Goal: Task Accomplishment & Management: Use online tool/utility

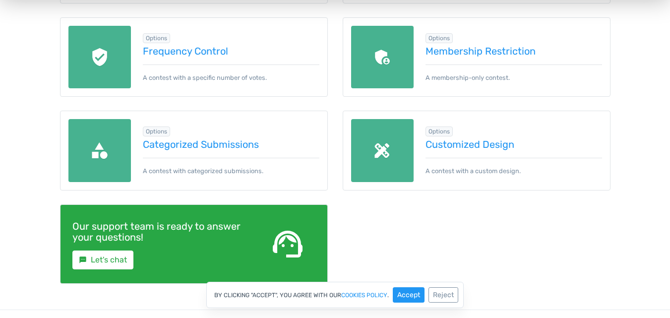
scroll to position [546, 0]
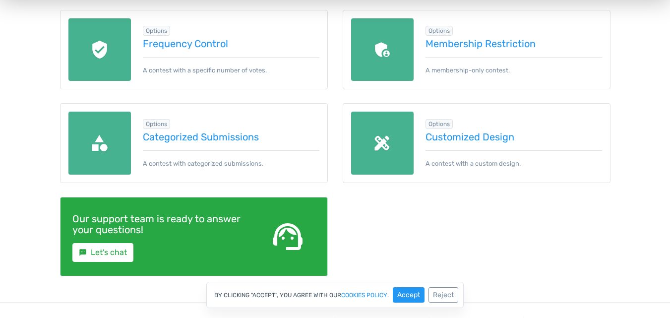
click at [373, 135] on img at bounding box center [382, 143] width 63 height 63
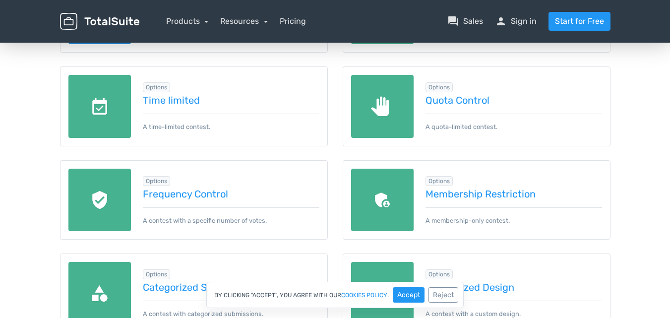
scroll to position [390, 0]
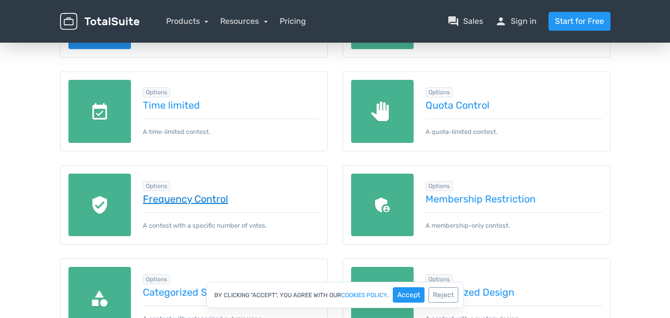
click at [202, 198] on link "Frequency Control" at bounding box center [231, 198] width 177 height 11
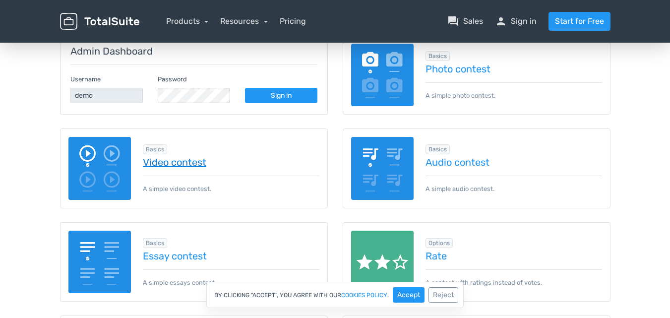
scroll to position [142, 0]
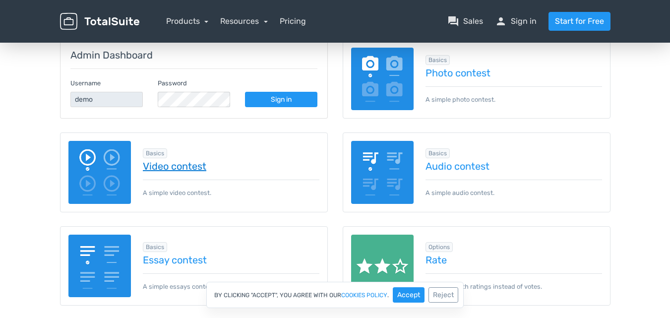
click at [194, 172] on link "Video contest" at bounding box center [231, 166] width 177 height 11
click at [283, 105] on link "Sign in" at bounding box center [281, 99] width 72 height 15
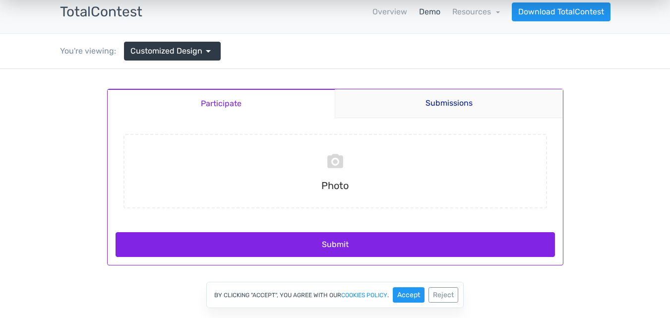
scroll to position [50, 0]
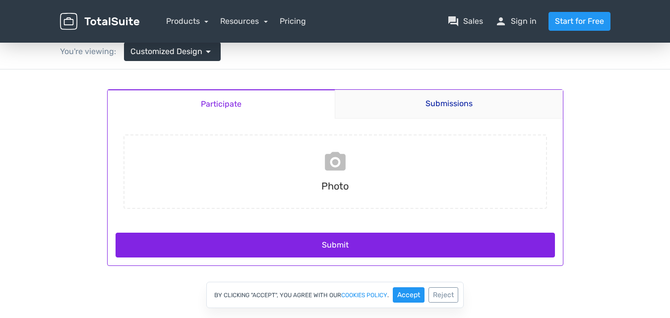
click at [303, 148] on input "file" at bounding box center [336, 171] width 432 height 74
type input "C:\fakepath\3.png"
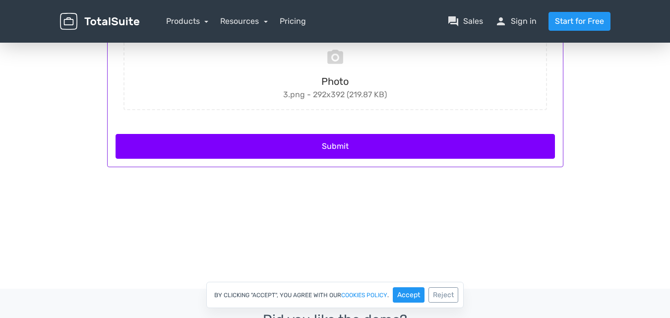
scroll to position [149, 0]
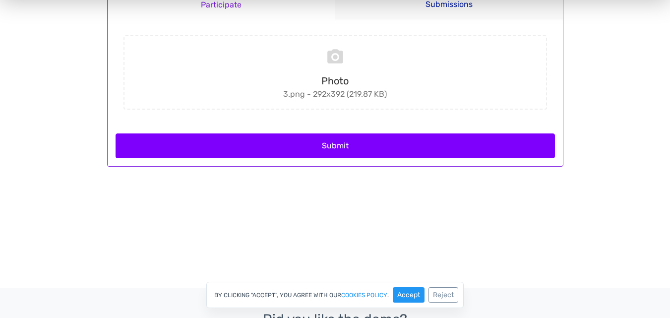
click at [354, 146] on button "Submit" at bounding box center [335, 145] width 439 height 25
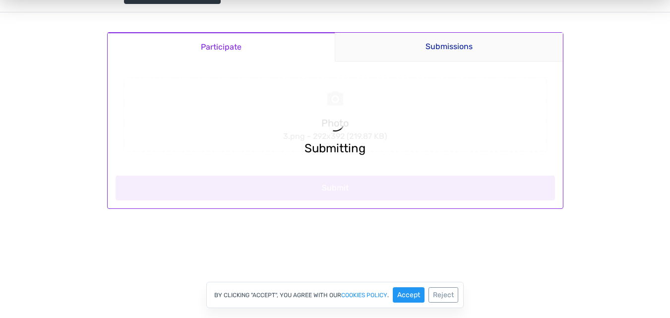
scroll to position [50, 0]
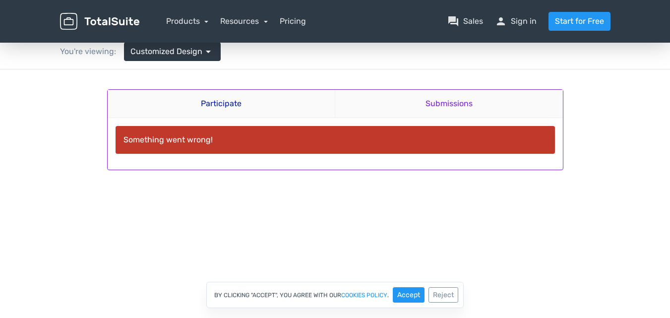
click at [418, 117] on link "Submissions" at bounding box center [449, 104] width 228 height 28
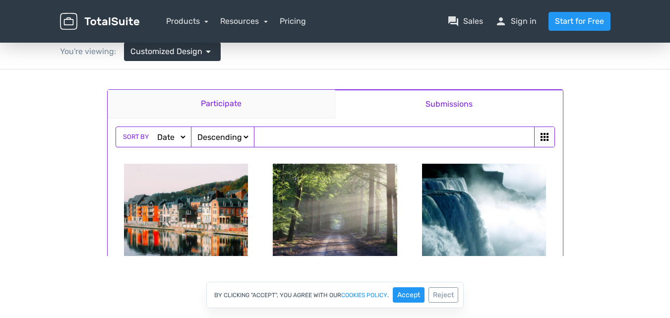
click at [220, 106] on link "Participate" at bounding box center [222, 104] width 228 height 29
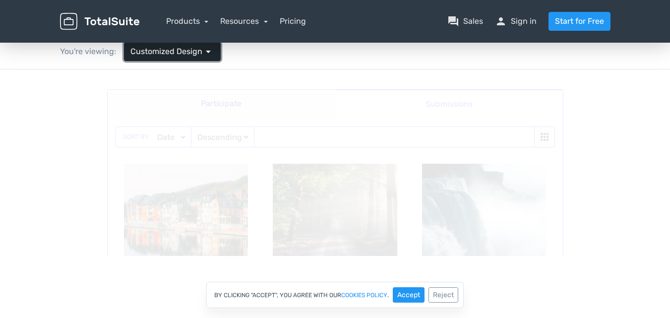
click at [202, 53] on span "arrow_drop_down" at bounding box center [208, 52] width 12 height 12
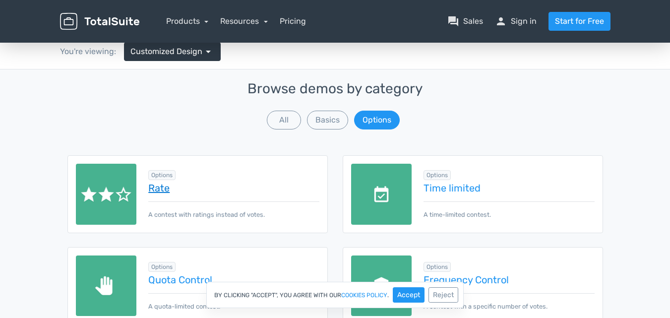
click at [221, 185] on link "Rate" at bounding box center [233, 188] width 171 height 11
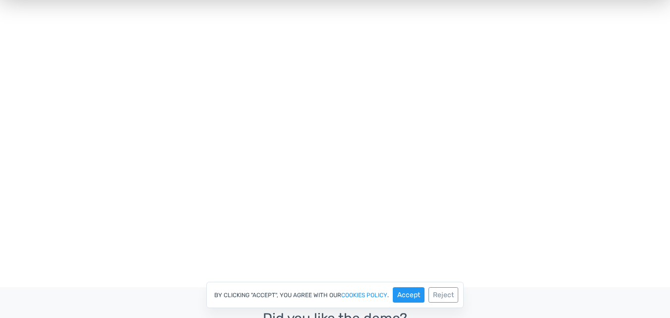
scroll to position [446, 0]
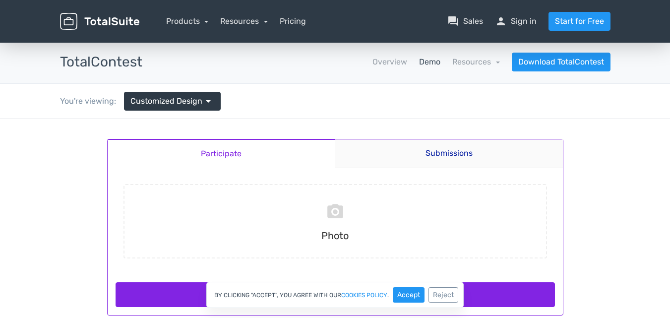
click at [91, 55] on h3 "TotalContest" at bounding box center [101, 62] width 82 height 15
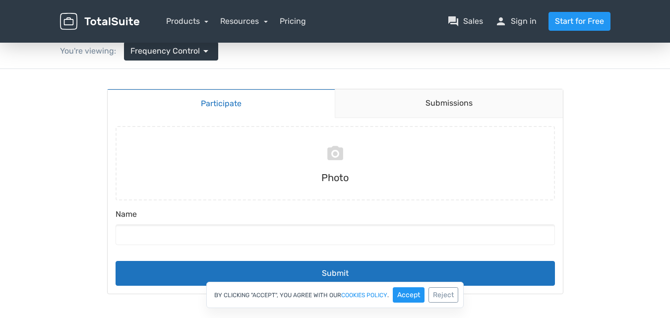
scroll to position [50, 0]
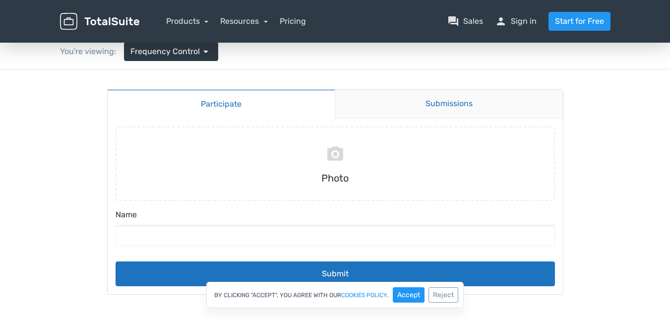
click at [421, 102] on link "Submissions" at bounding box center [449, 104] width 228 height 29
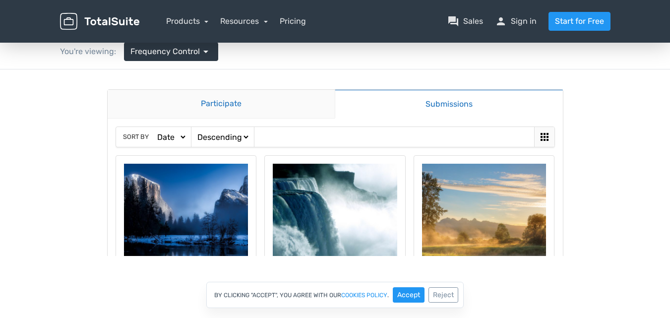
click at [236, 103] on link "Participate" at bounding box center [222, 104] width 228 height 29
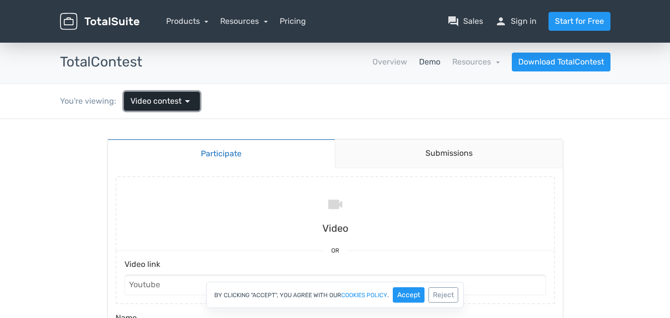
click at [187, 103] on span "arrow_drop_down" at bounding box center [188, 101] width 12 height 12
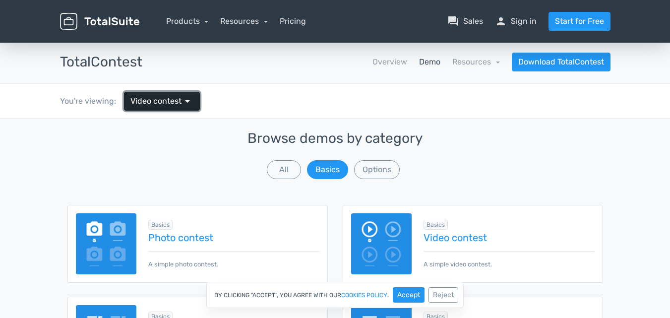
click at [187, 103] on span "arrow_drop_down" at bounding box center [188, 101] width 12 height 12
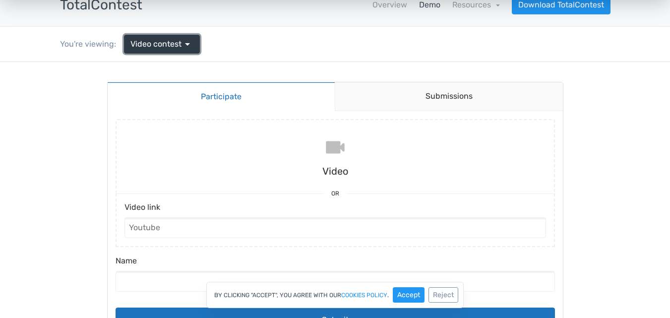
scroll to position [50, 0]
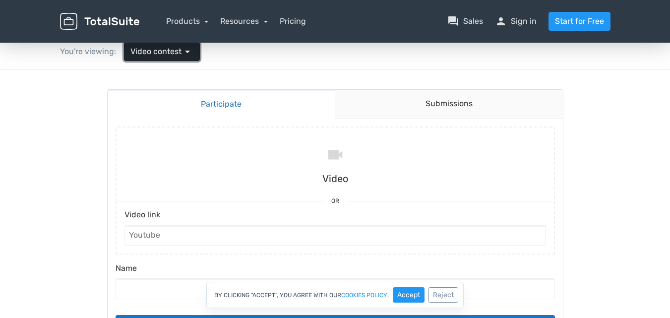
click at [192, 57] on span "arrow_drop_down" at bounding box center [188, 52] width 12 height 12
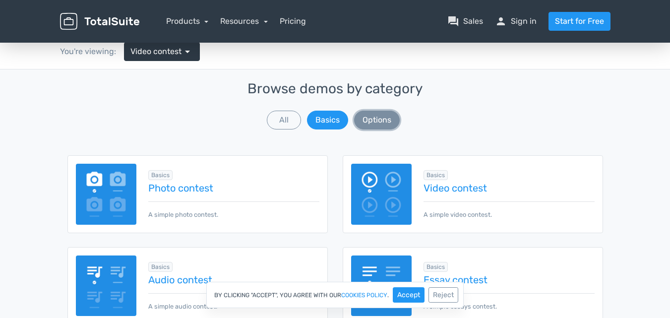
click at [388, 123] on button "Options" at bounding box center [377, 120] width 46 height 19
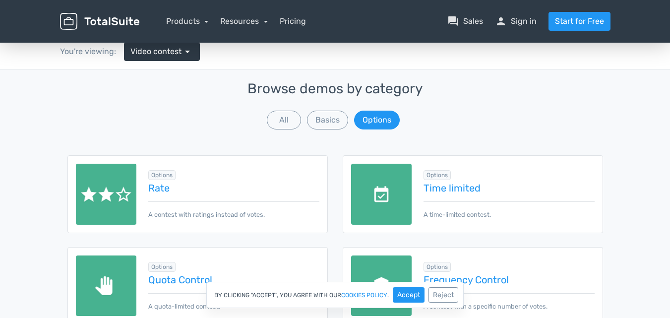
click at [301, 119] on div "Browse demos by category All Basics Options" at bounding box center [335, 106] width 536 height 50
click at [296, 118] on button "All" at bounding box center [284, 120] width 34 height 19
